Goal: Navigation & Orientation: Find specific page/section

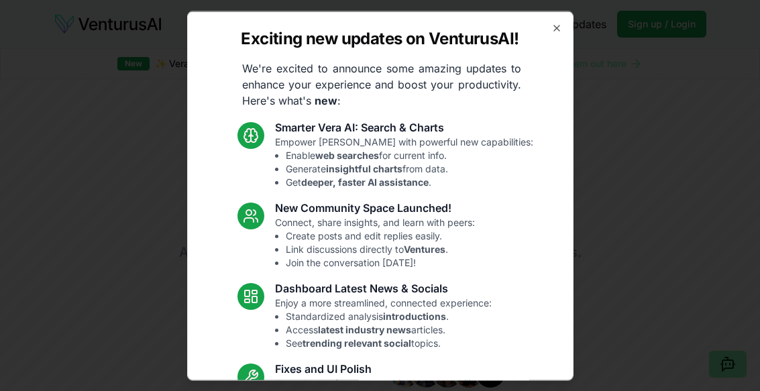
click at [562, 23] on icon "button" at bounding box center [557, 27] width 11 height 11
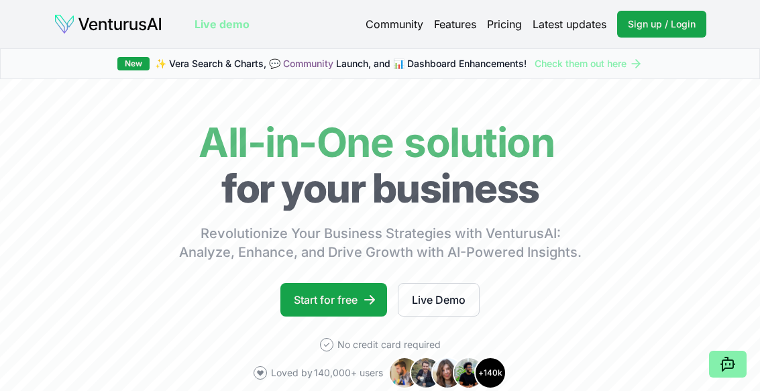
click at [664, 23] on span "Sign up / Login" at bounding box center [662, 23] width 68 height 13
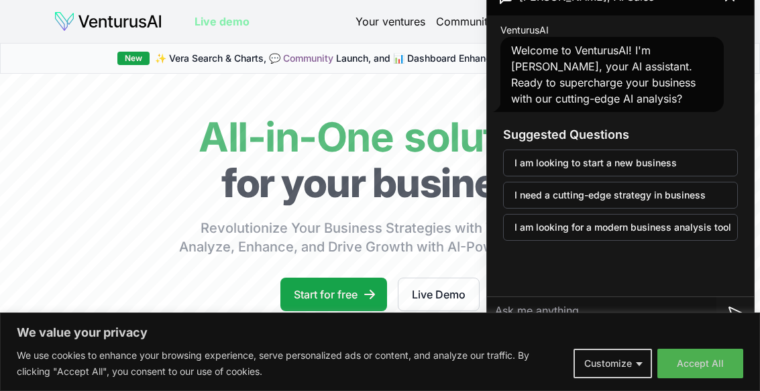
click at [626, 362] on button "Customize" at bounding box center [613, 364] width 79 height 30
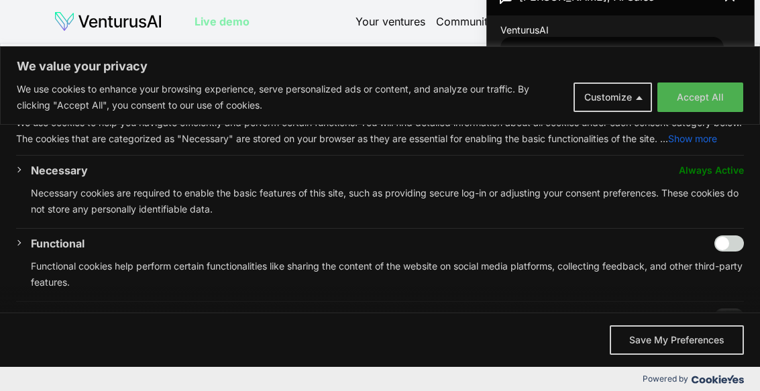
scroll to position [55, 0]
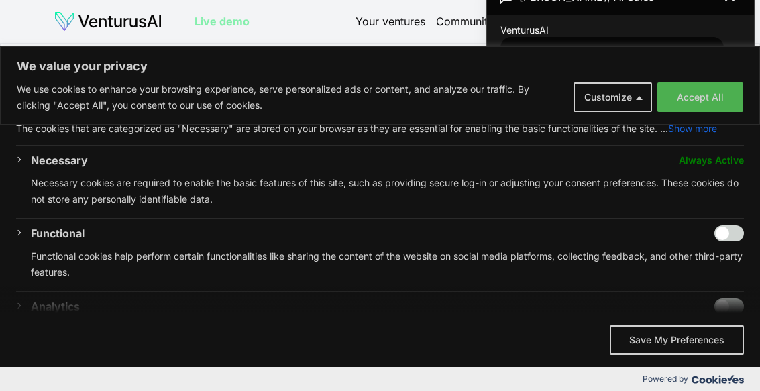
click at [738, 226] on input "Enable Functional" at bounding box center [730, 234] width 30 height 16
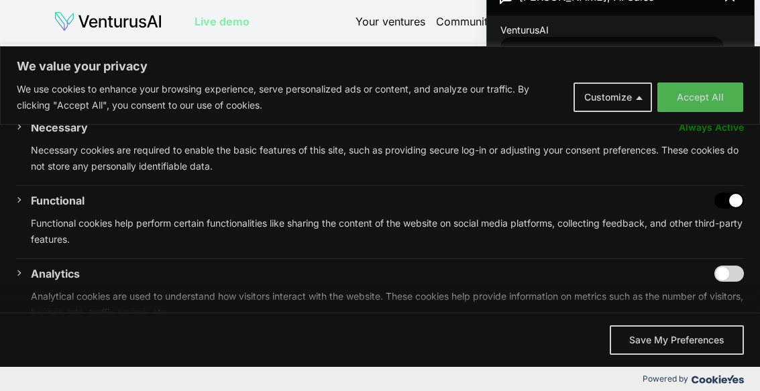
click at [725, 193] on input "Disable Functional" at bounding box center [730, 201] width 30 height 16
checkbox input "false"
click at [722, 266] on input "Enable Analytics" at bounding box center [730, 274] width 30 height 16
checkbox input "true"
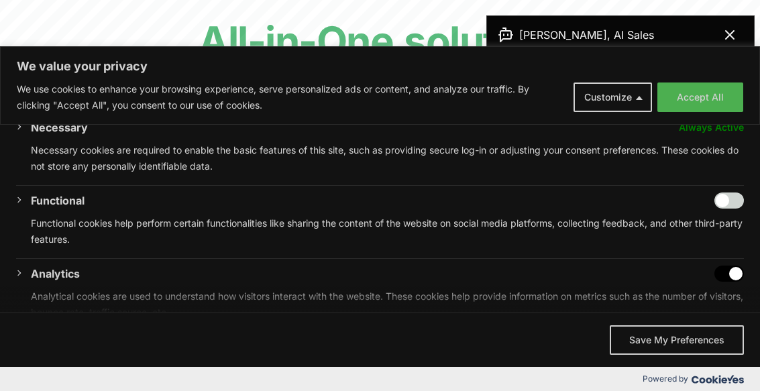
scroll to position [154, 0]
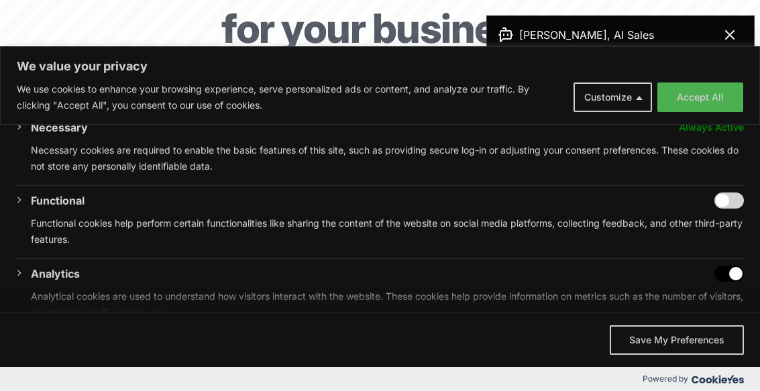
click at [658, 355] on button "Save My Preferences" at bounding box center [677, 341] width 134 height 30
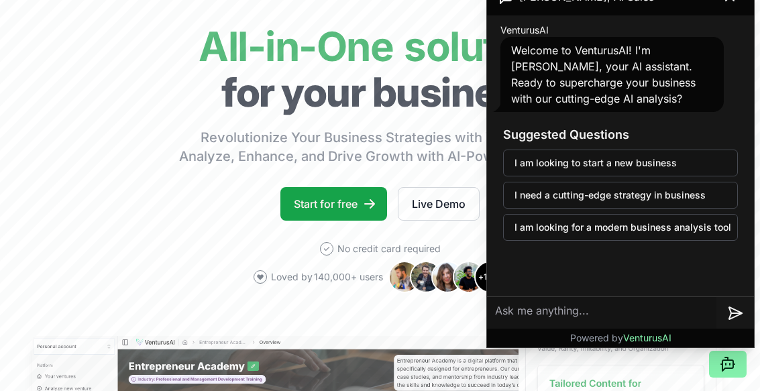
scroll to position [0, 0]
